Goal: Find specific page/section: Find specific page/section

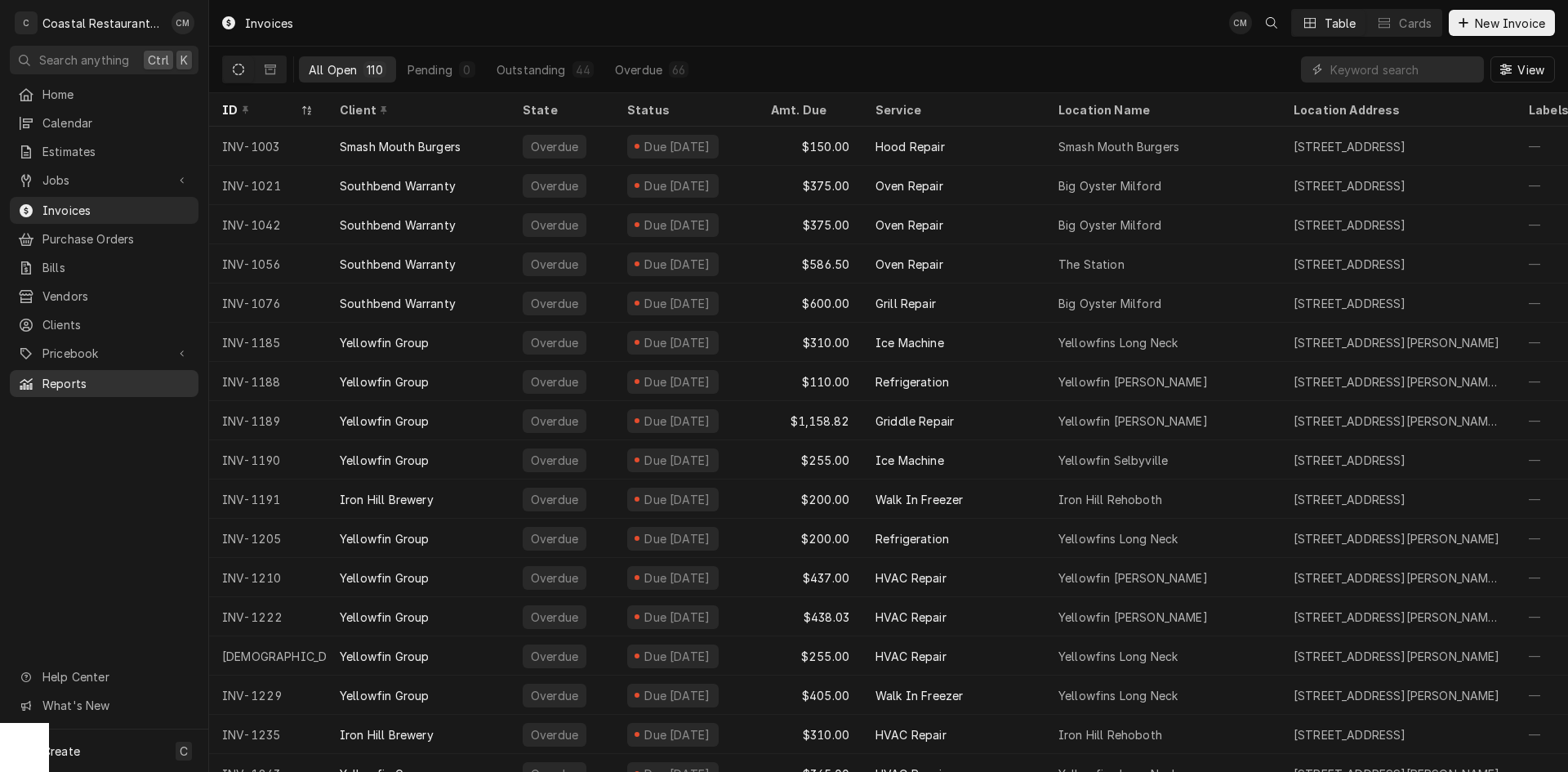
click at [89, 375] on span "Reports" at bounding box center [116, 384] width 147 height 17
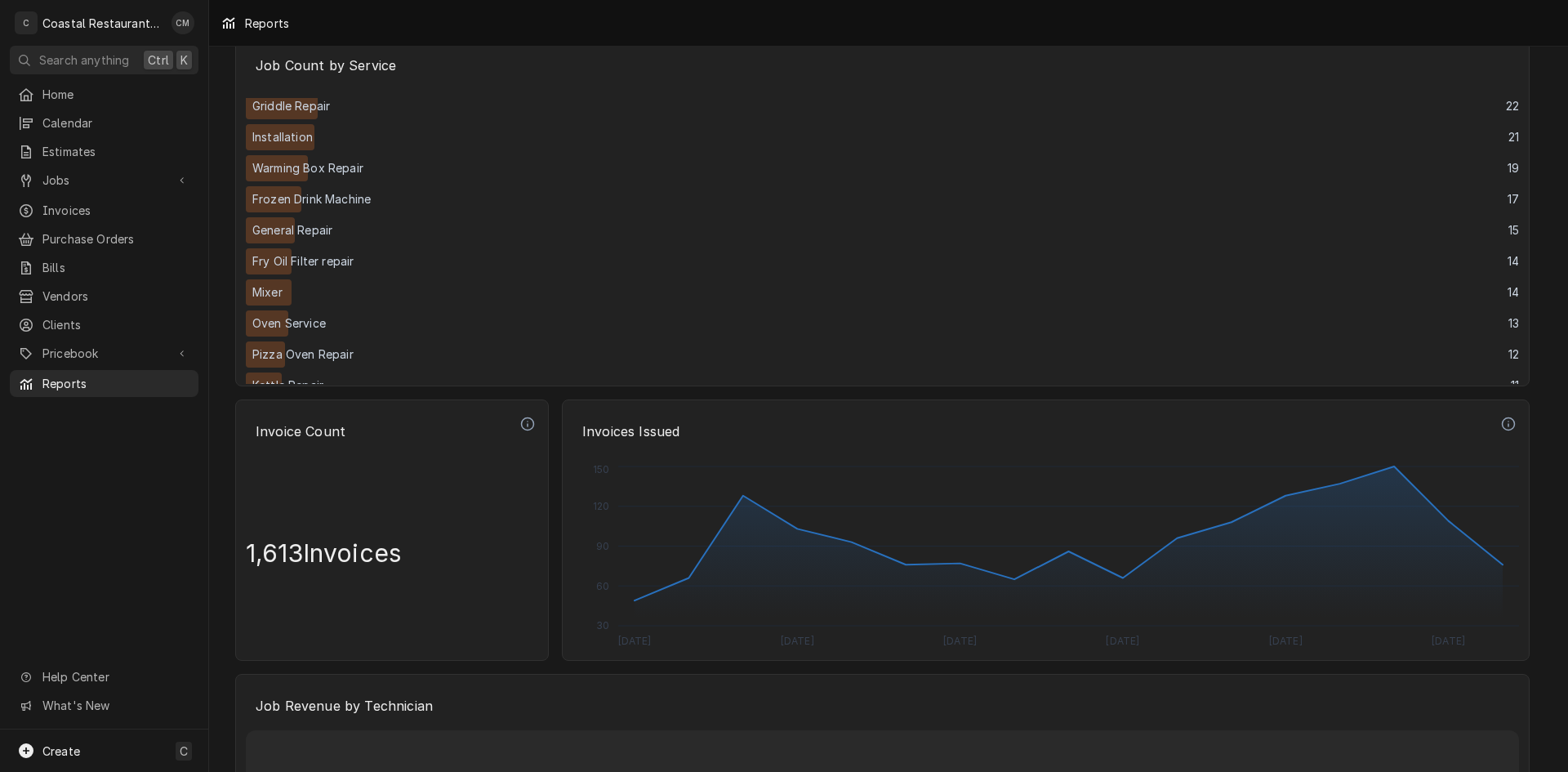
scroll to position [3185, 0]
